Goal: Transaction & Acquisition: Book appointment/travel/reservation

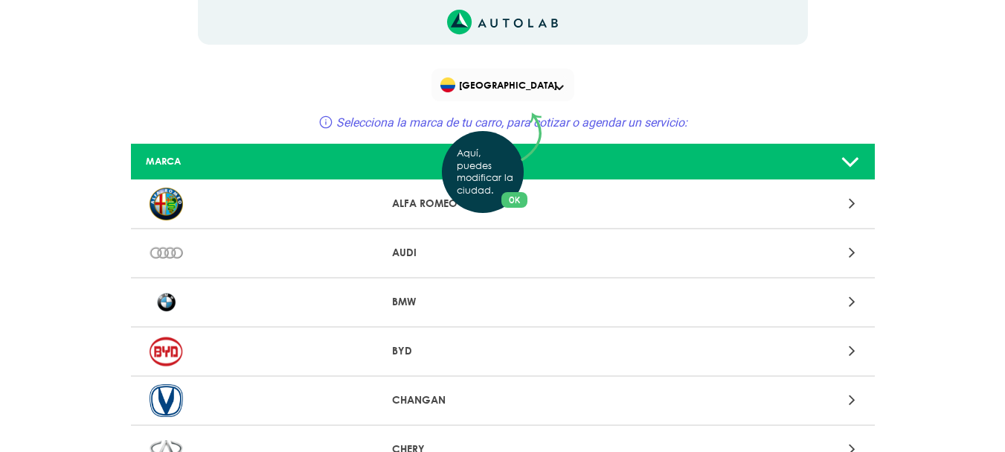
click at [851, 254] on div "Aquí, puedes modificar la ciudad. OK .aex,.bex{fill:none!important;stroke:#50c4…" at bounding box center [502, 226] width 1005 height 452
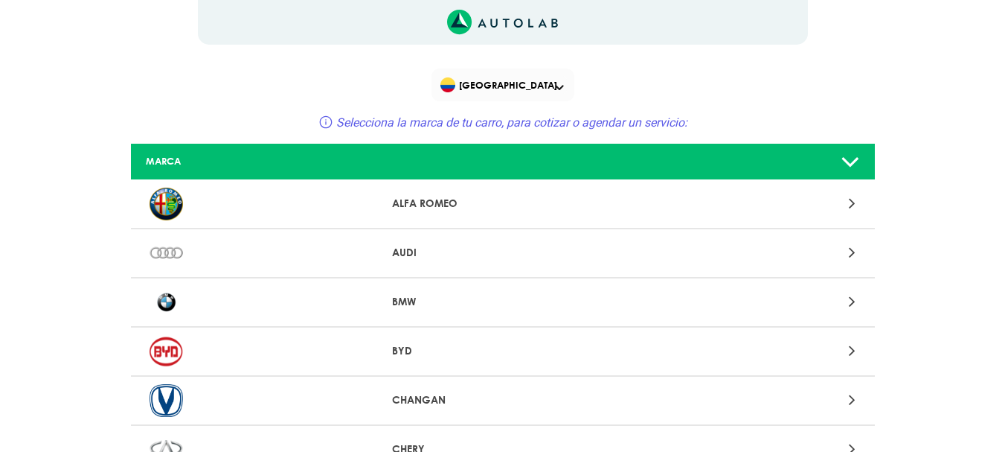
click at [517, 125] on span "Selecciona la marca de tu carro, para cotizar o agendar un servicio:" at bounding box center [511, 122] width 351 height 14
click at [851, 252] on icon at bounding box center [852, 252] width 7 height 19
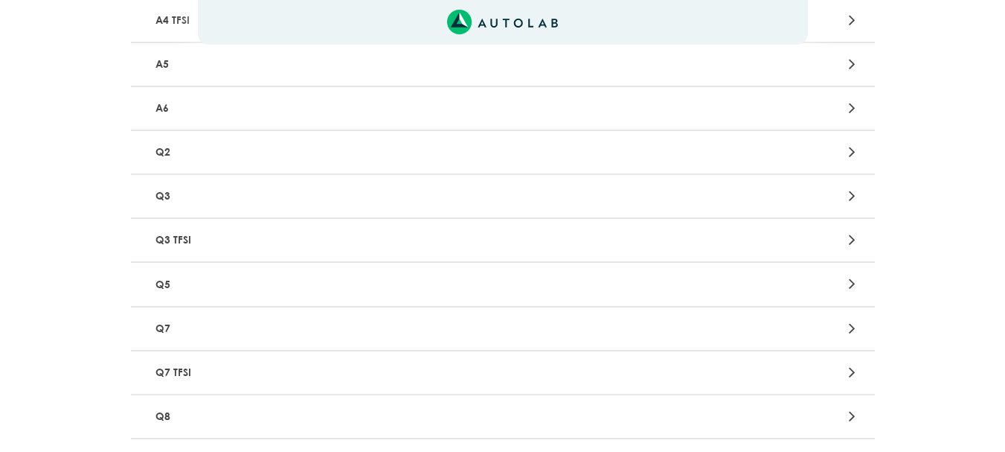
scroll to position [521, 0]
click at [851, 245] on icon at bounding box center [852, 243] width 7 height 19
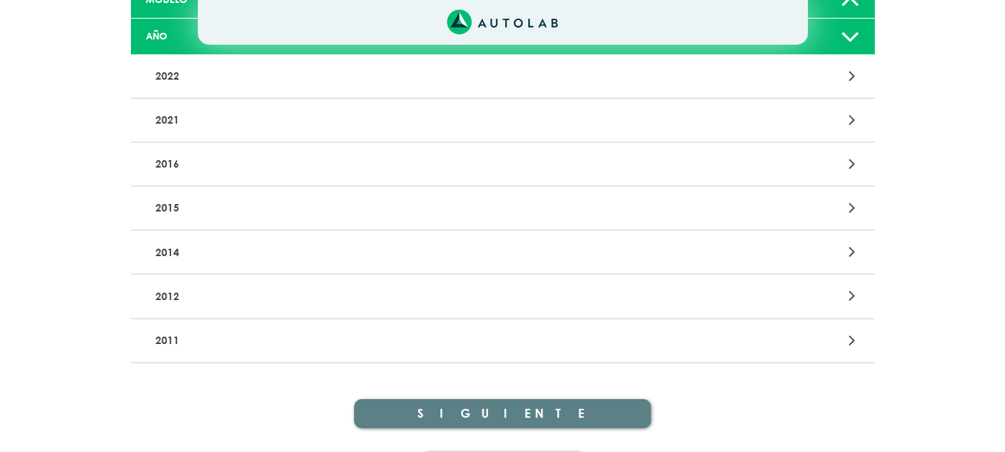
scroll to position [164, 0]
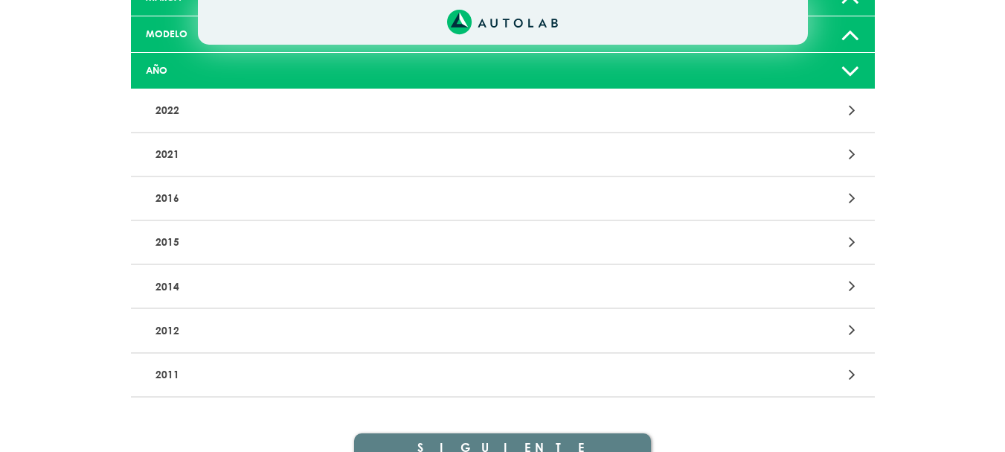
click at [170, 289] on p "2014" at bounding box center [381, 286] width 463 height 28
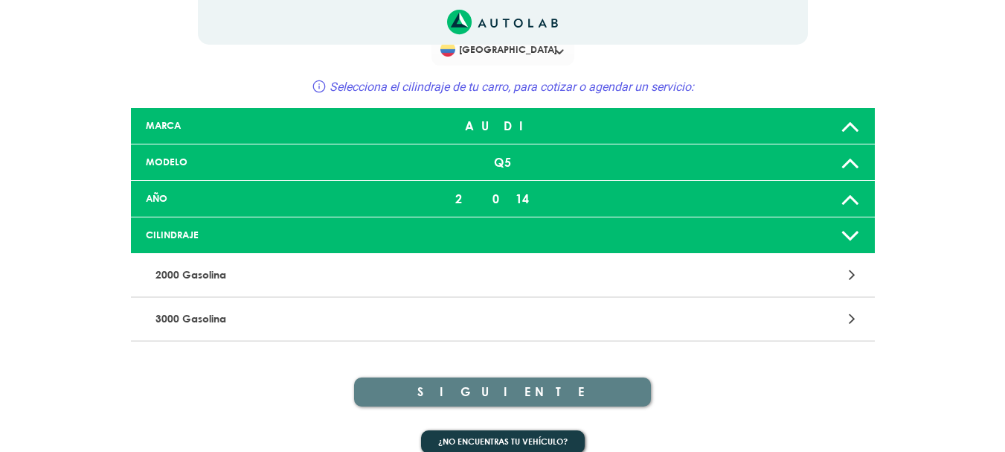
scroll to position [55, 0]
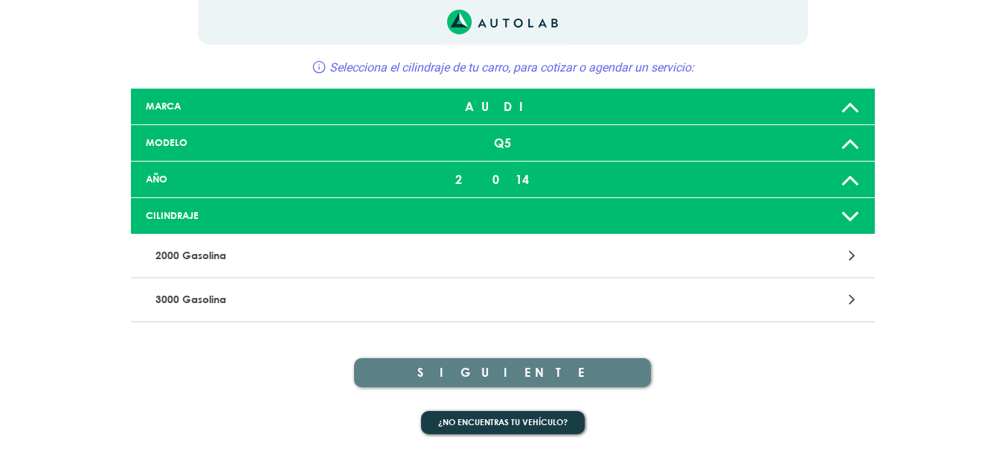
click at [850, 255] on icon at bounding box center [852, 255] width 7 height 19
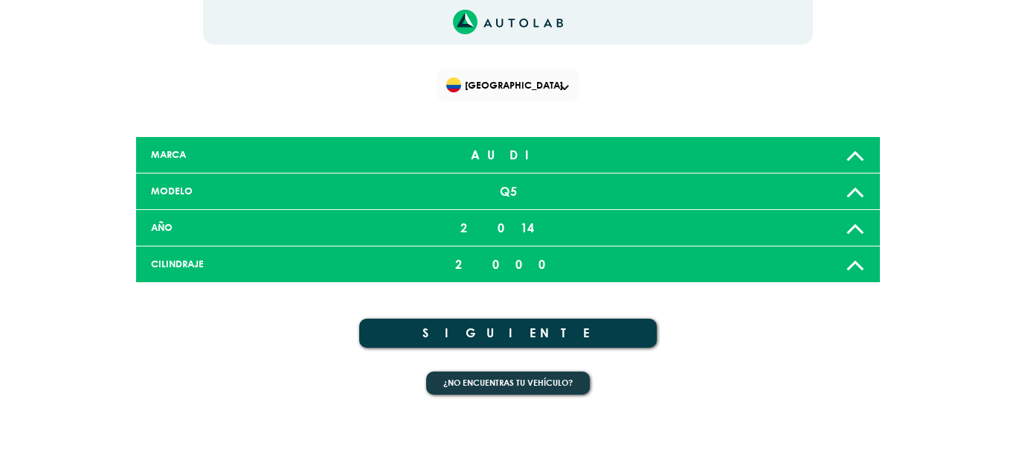
click at [524, 329] on button "SIGUIENTE" at bounding box center [508, 332] width 298 height 29
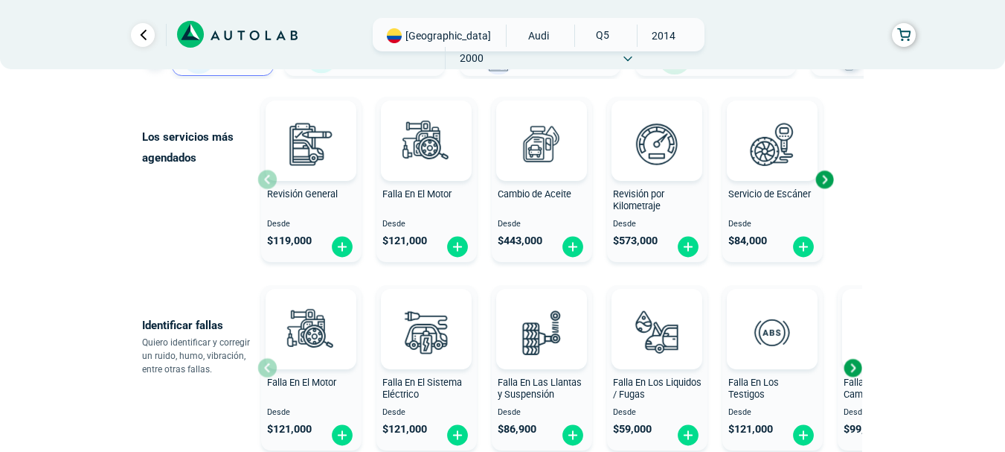
scroll to position [223, 0]
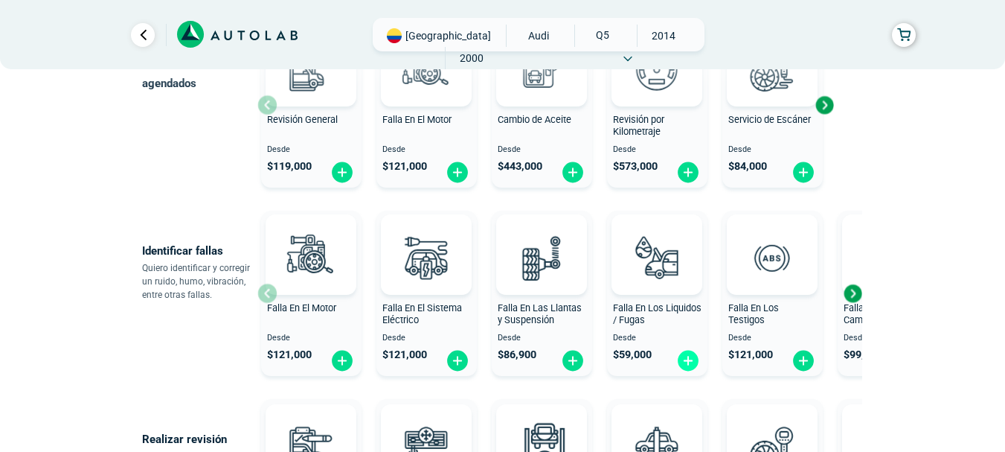
click at [691, 356] on img at bounding box center [688, 360] width 24 height 23
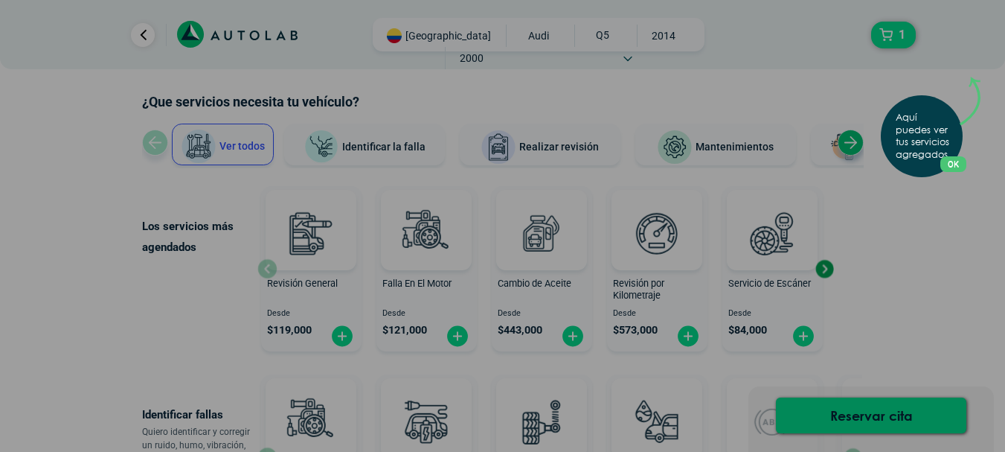
scroll to position [0, 0]
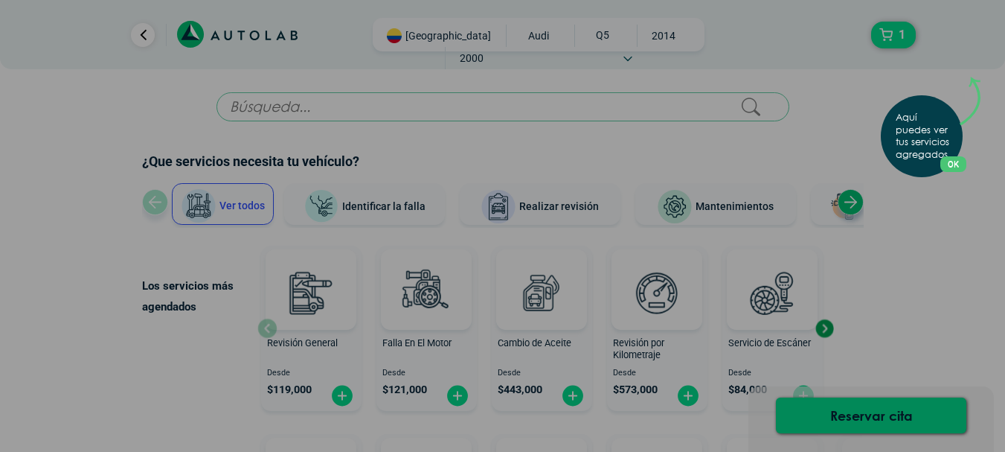
click at [852, 414] on div "Aquí puedes ver tus servicios agregados. OK .aex,.bex{fill:none!important;strok…" at bounding box center [502, 226] width 1005 height 452
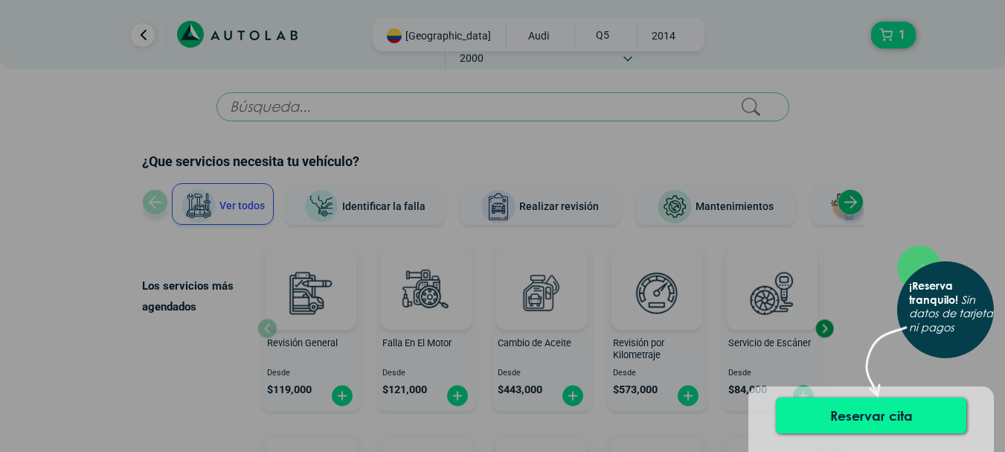
click at [848, 417] on button "Reservar cita" at bounding box center [871, 415] width 190 height 36
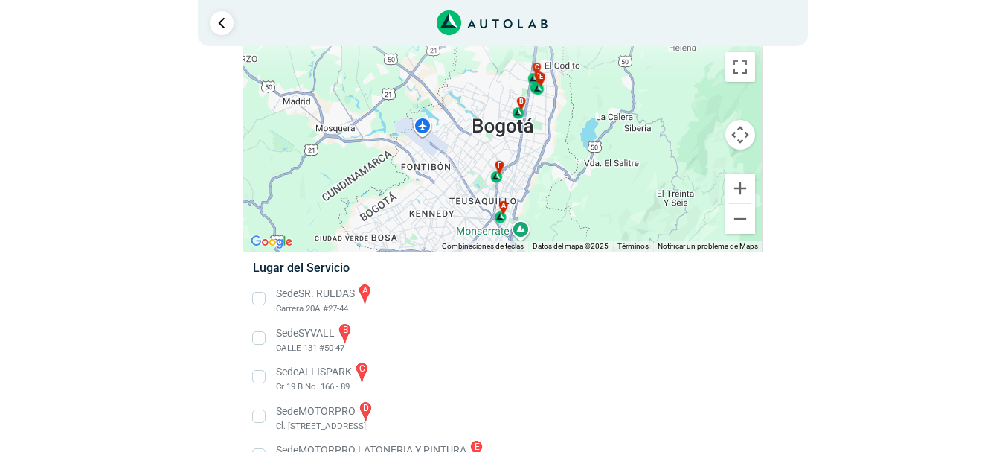
scroll to position [130, 0]
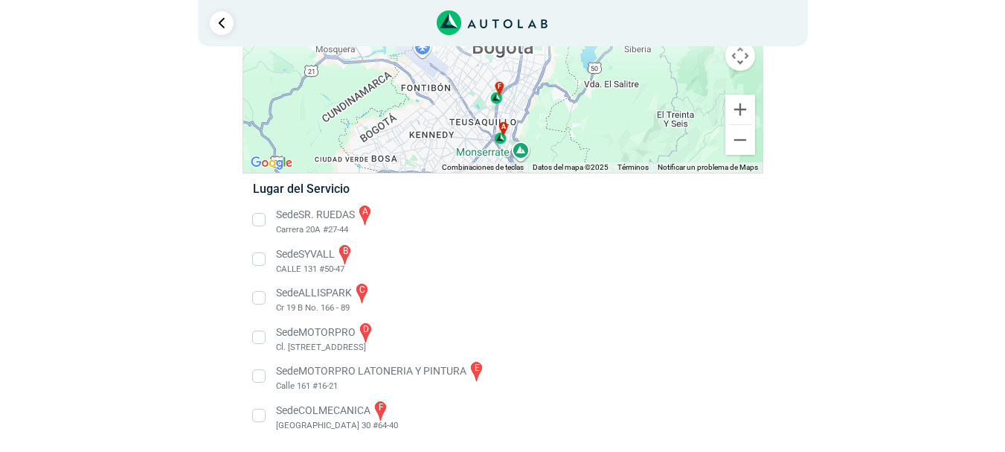
click at [257, 258] on li "Sede SYVALL b CALLE 131 #50-47" at bounding box center [503, 259] width 522 height 33
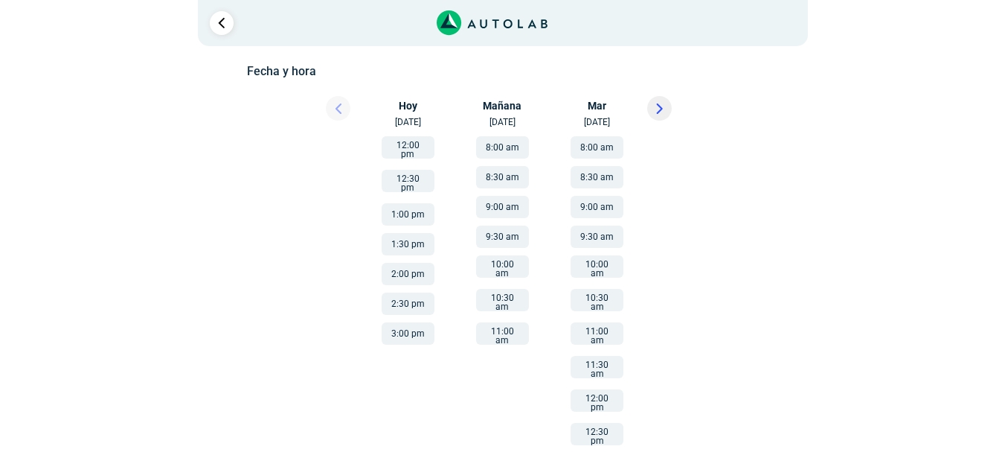
scroll to position [149, 0]
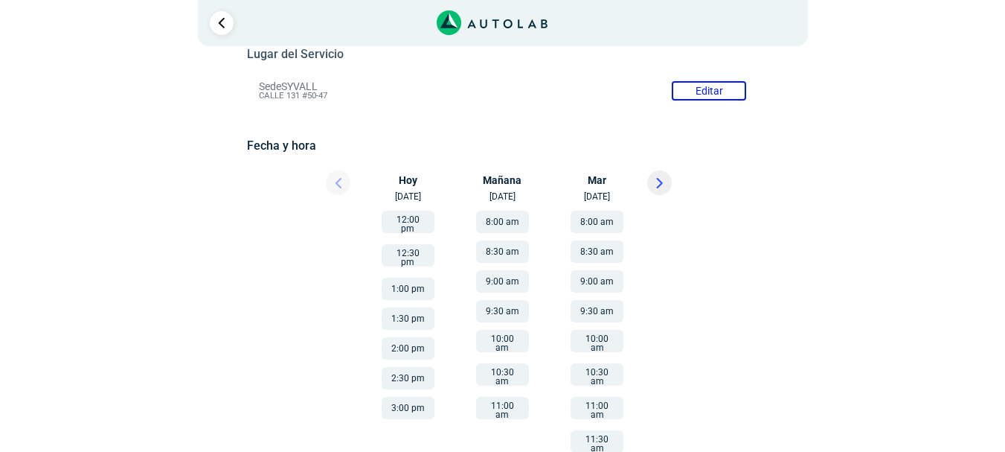
click at [414, 222] on button "12:00 pm" at bounding box center [408, 222] width 53 height 22
